Goal: Navigation & Orientation: Understand site structure

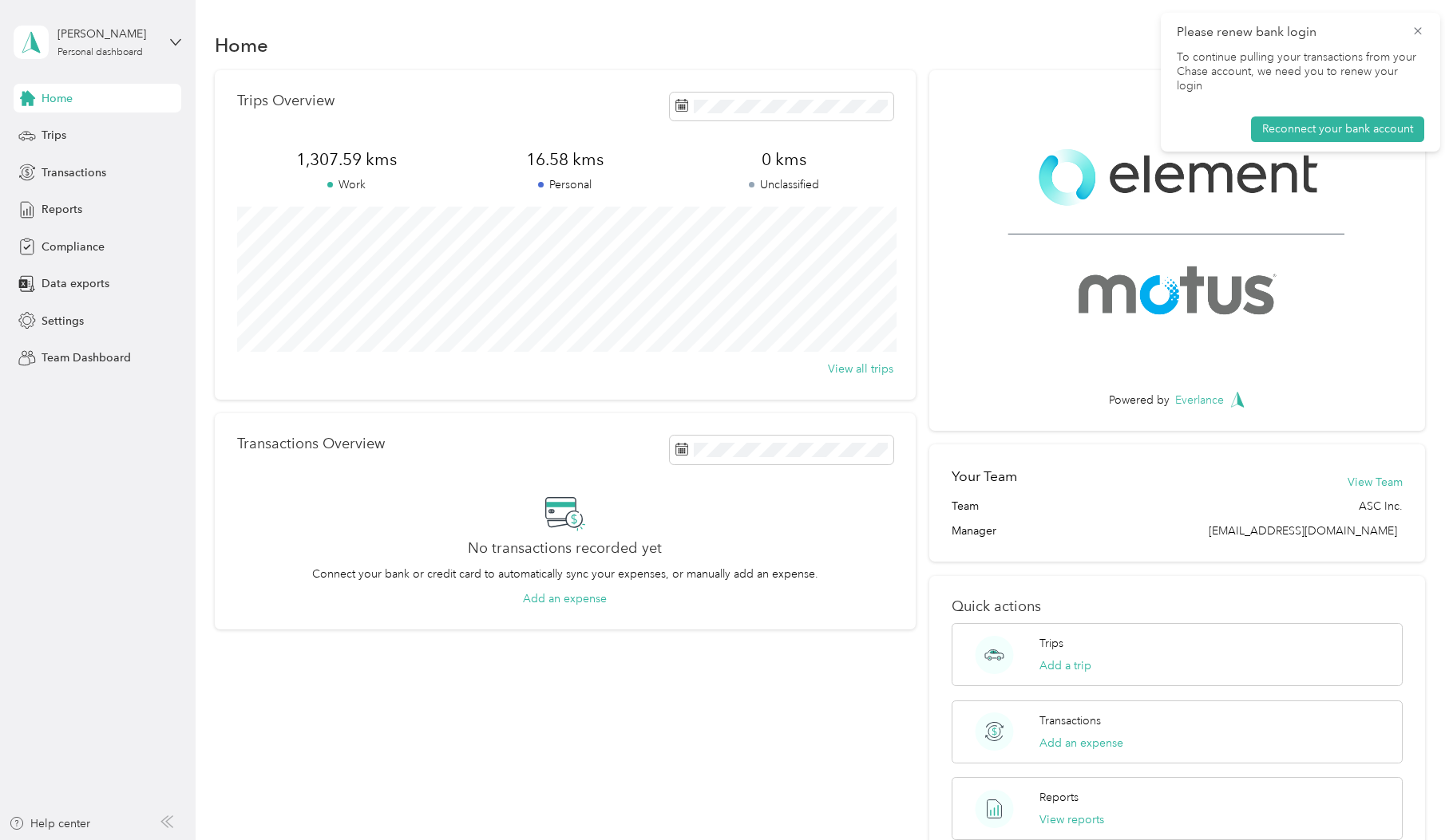
click at [1006, 443] on div "Powered by Everlance Your Team View Team Team ASC Inc. Manager [EMAIL_ADDRESS][…" at bounding box center [1176, 466] width 495 height 793
click at [1420, 28] on icon at bounding box center [1416, 30] width 7 height 7
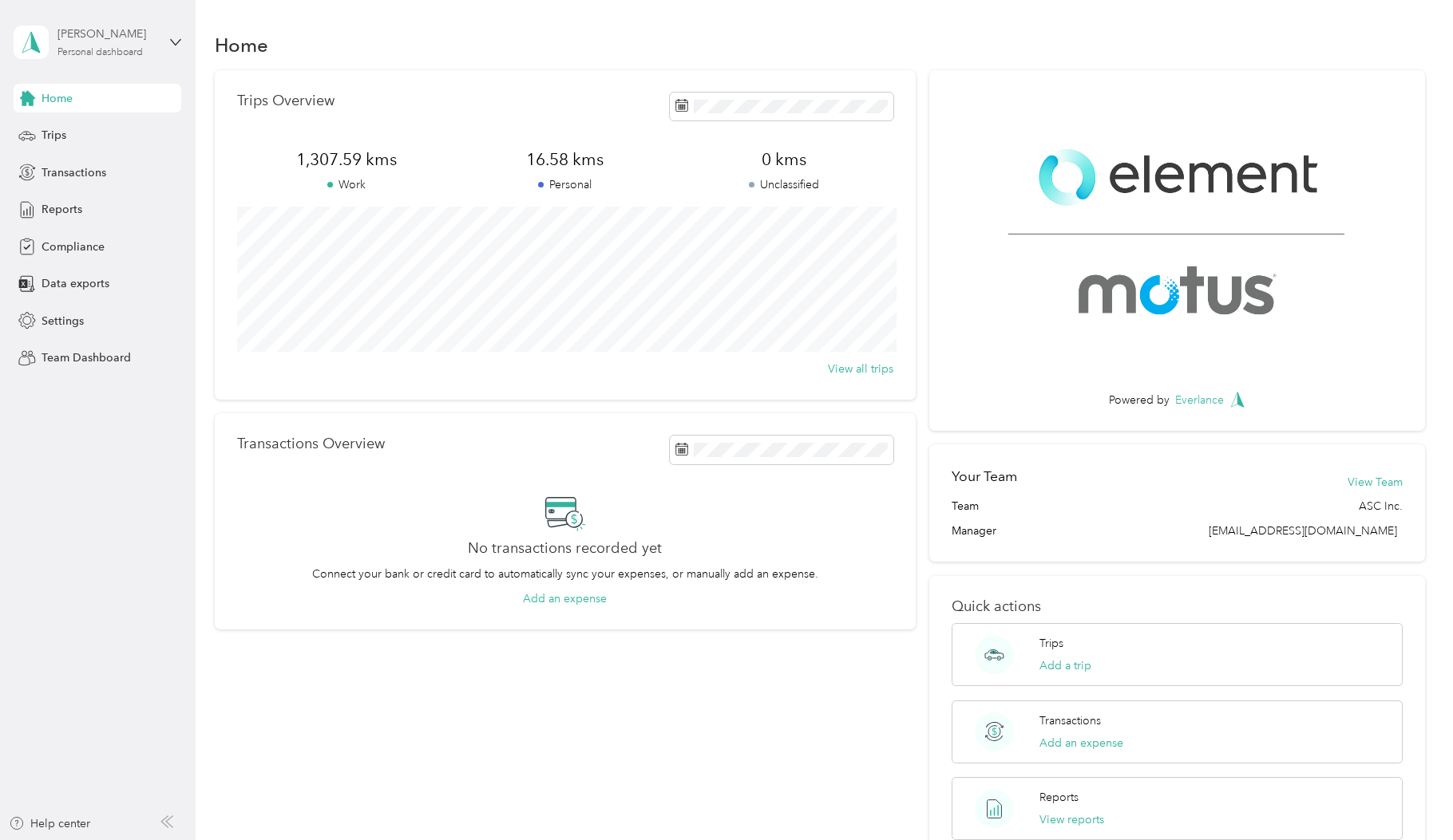
click at [98, 27] on div "[PERSON_NAME]" at bounding box center [108, 34] width 100 height 16
click at [171, 40] on icon at bounding box center [176, 42] width 10 height 6
